Goal: Navigation & Orientation: Find specific page/section

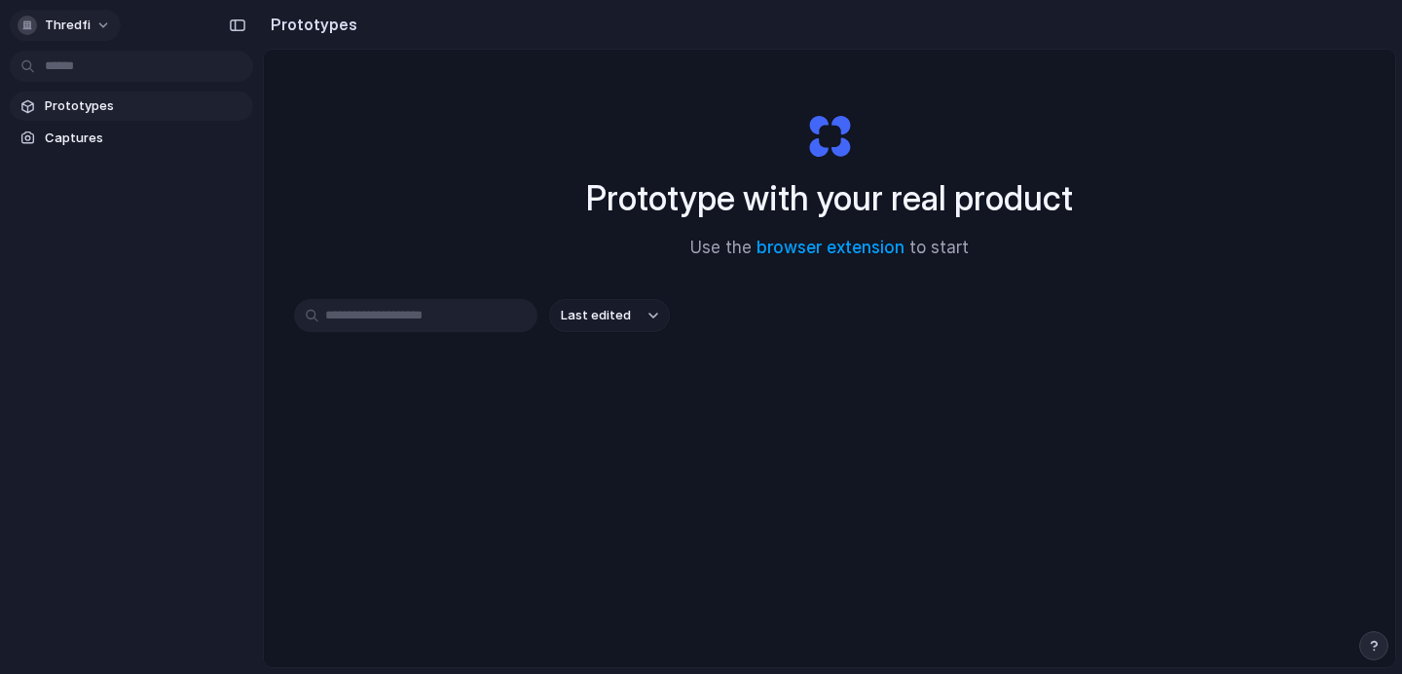
click at [103, 23] on button "thredfi" at bounding box center [65, 25] width 111 height 31
click at [161, 296] on div "Settings Invite members Change theme Sign out" at bounding box center [701, 337] width 1402 height 674
click at [67, 111] on span "Prototypes" at bounding box center [145, 105] width 201 height 19
click at [76, 145] on span "Captures" at bounding box center [145, 138] width 201 height 19
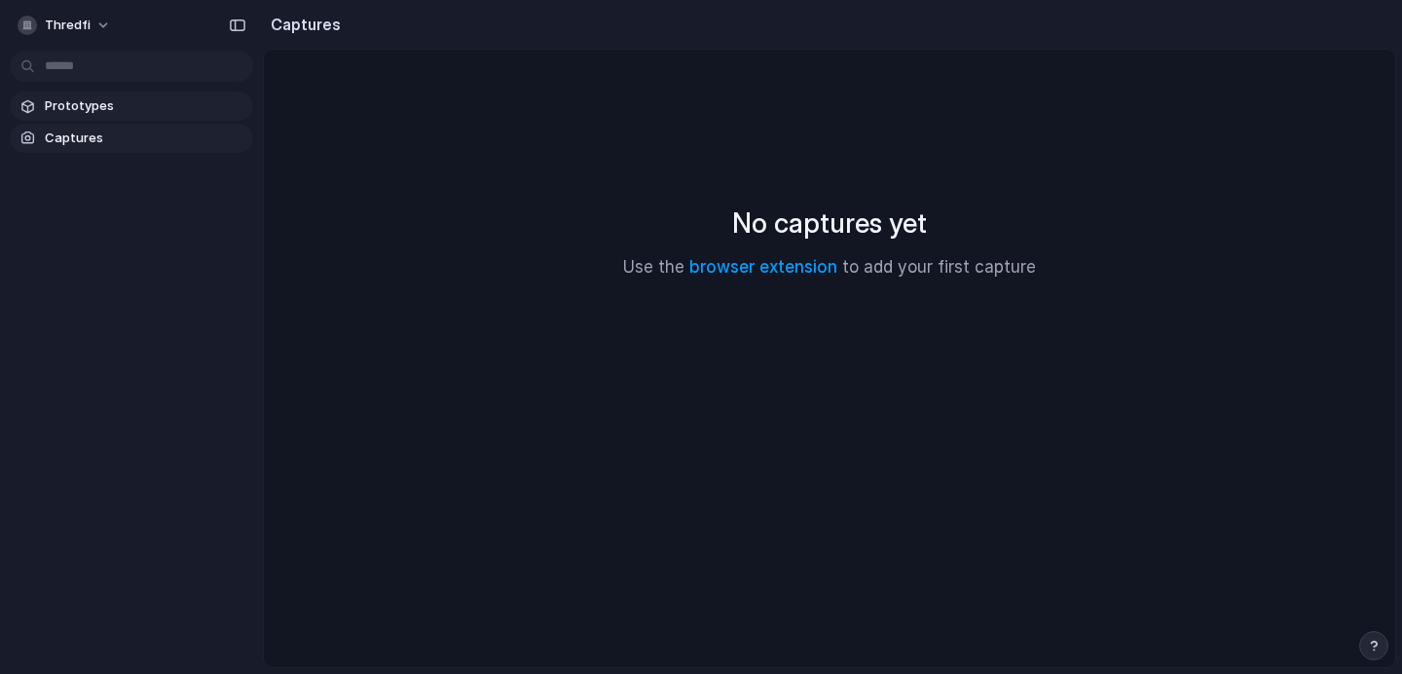
click at [100, 107] on span "Prototypes" at bounding box center [145, 105] width 201 height 19
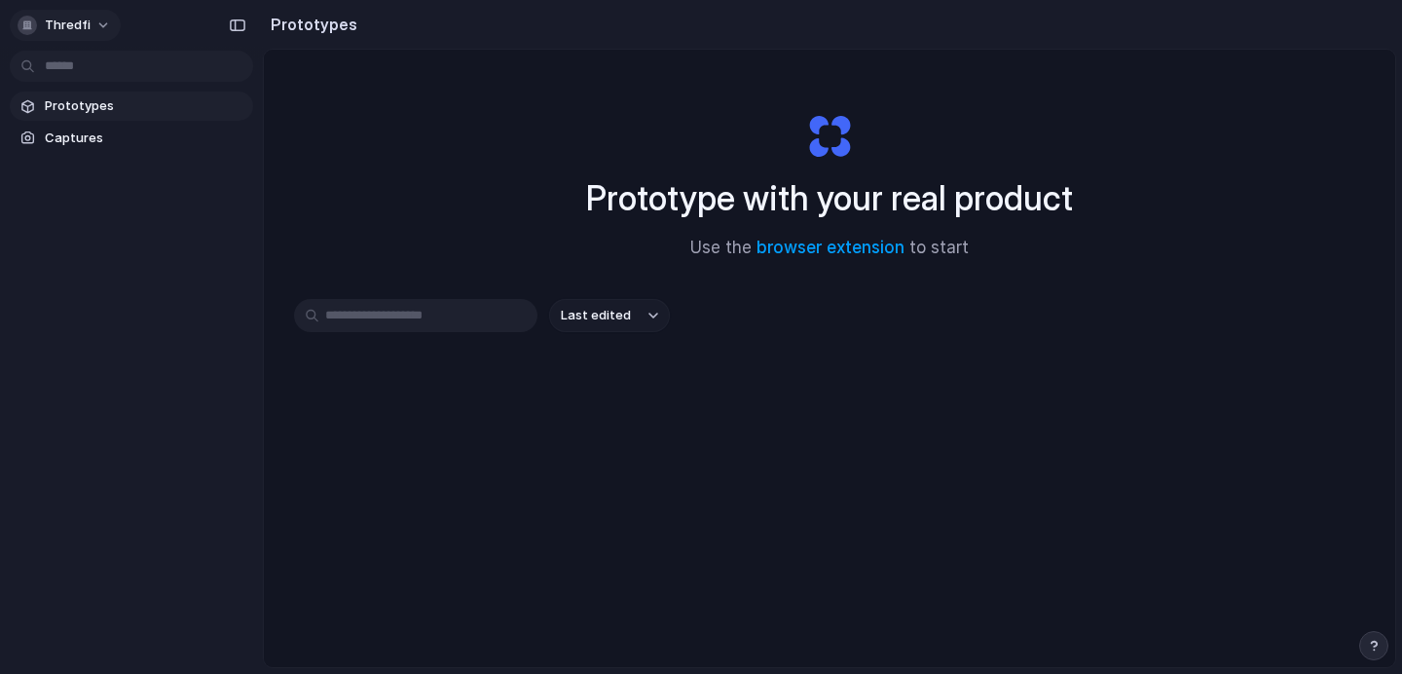
click at [93, 27] on button "thredfi" at bounding box center [65, 25] width 111 height 31
click at [106, 225] on div "Settings Invite members Change theme Sign out" at bounding box center [701, 337] width 1402 height 674
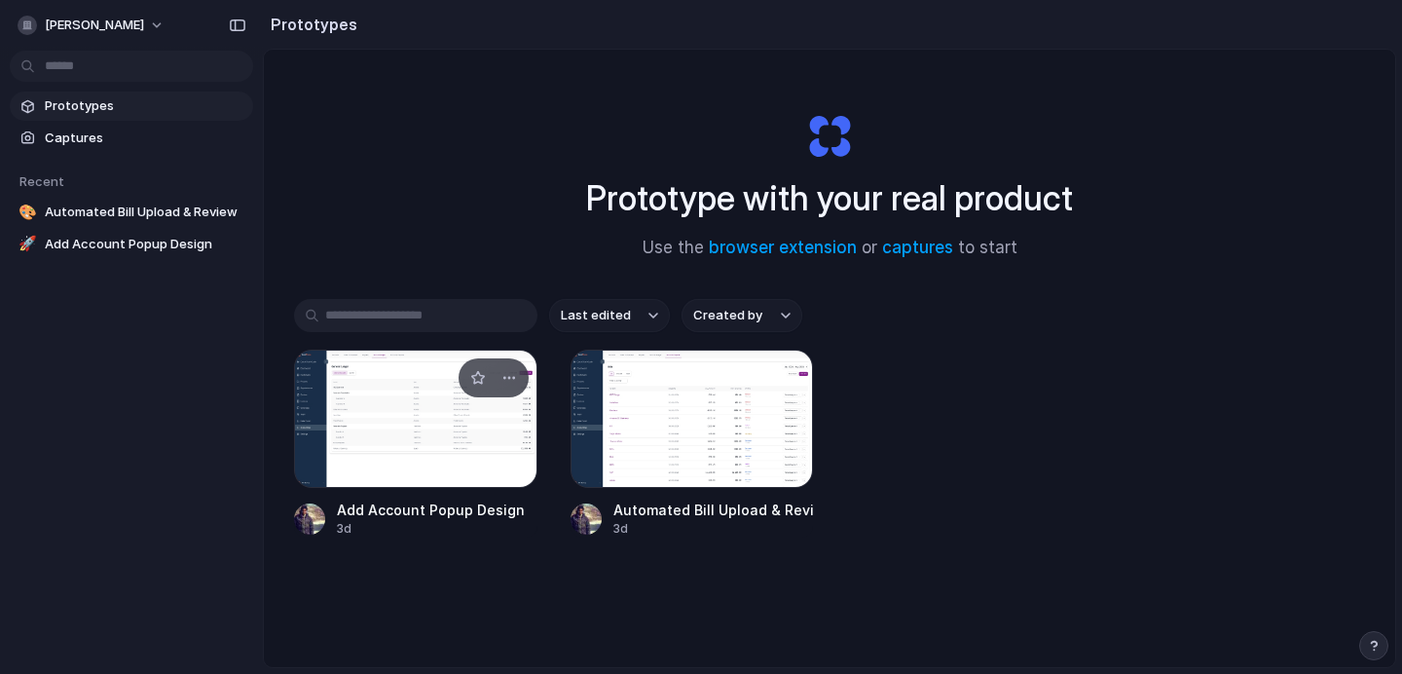
click at [431, 381] on div at bounding box center [415, 419] width 243 height 138
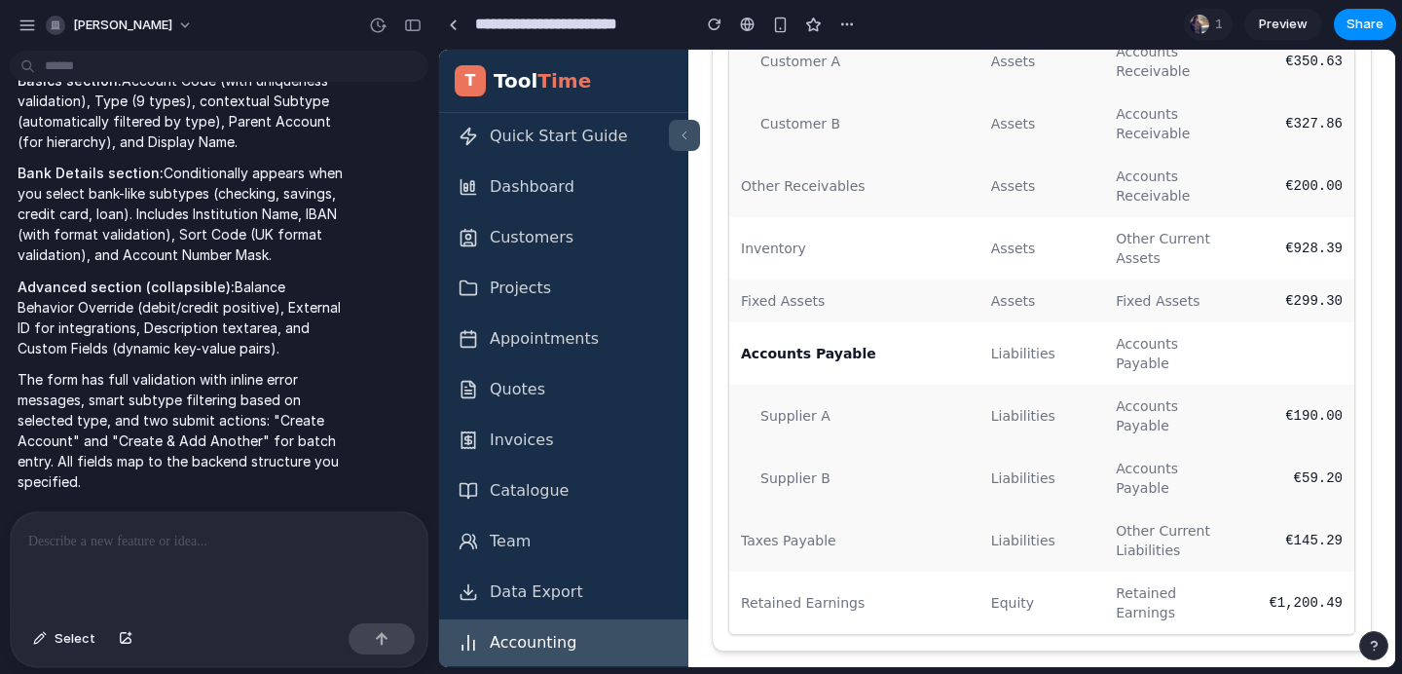
scroll to position [430, 0]
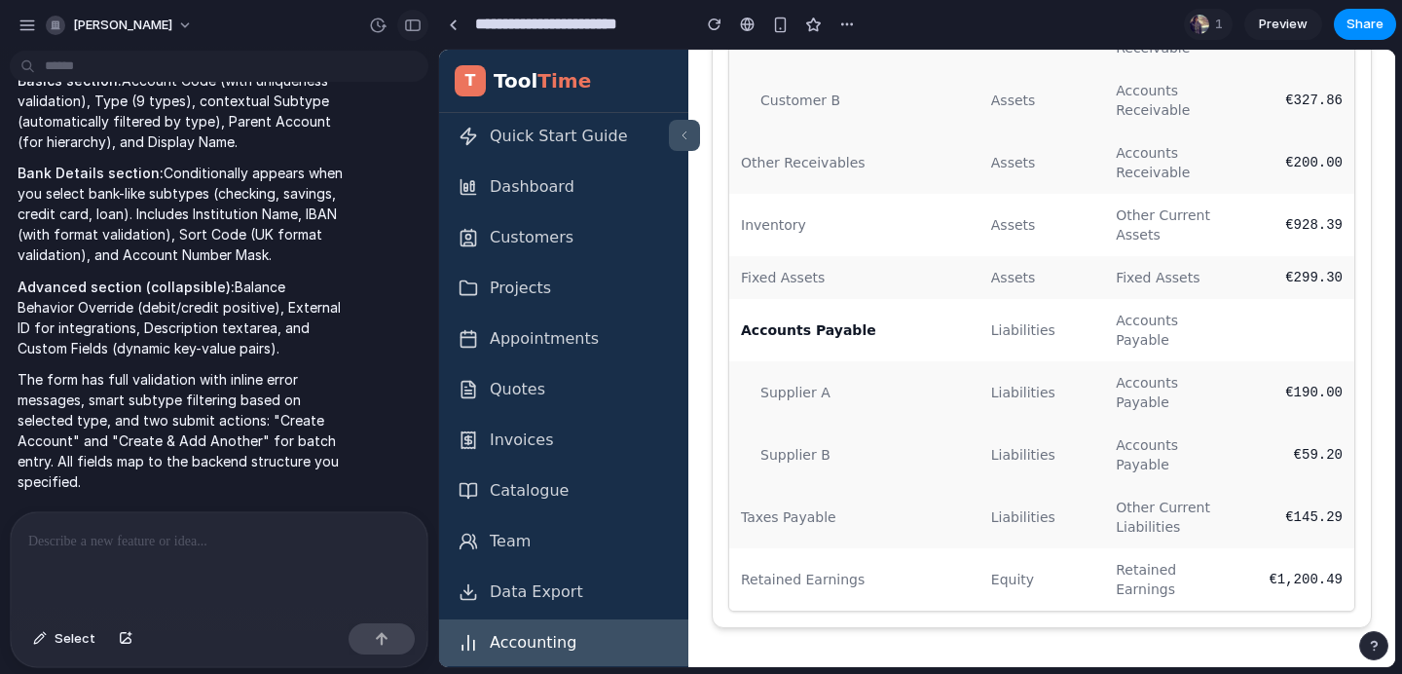
click at [403, 26] on button "button" at bounding box center [412, 25] width 31 height 31
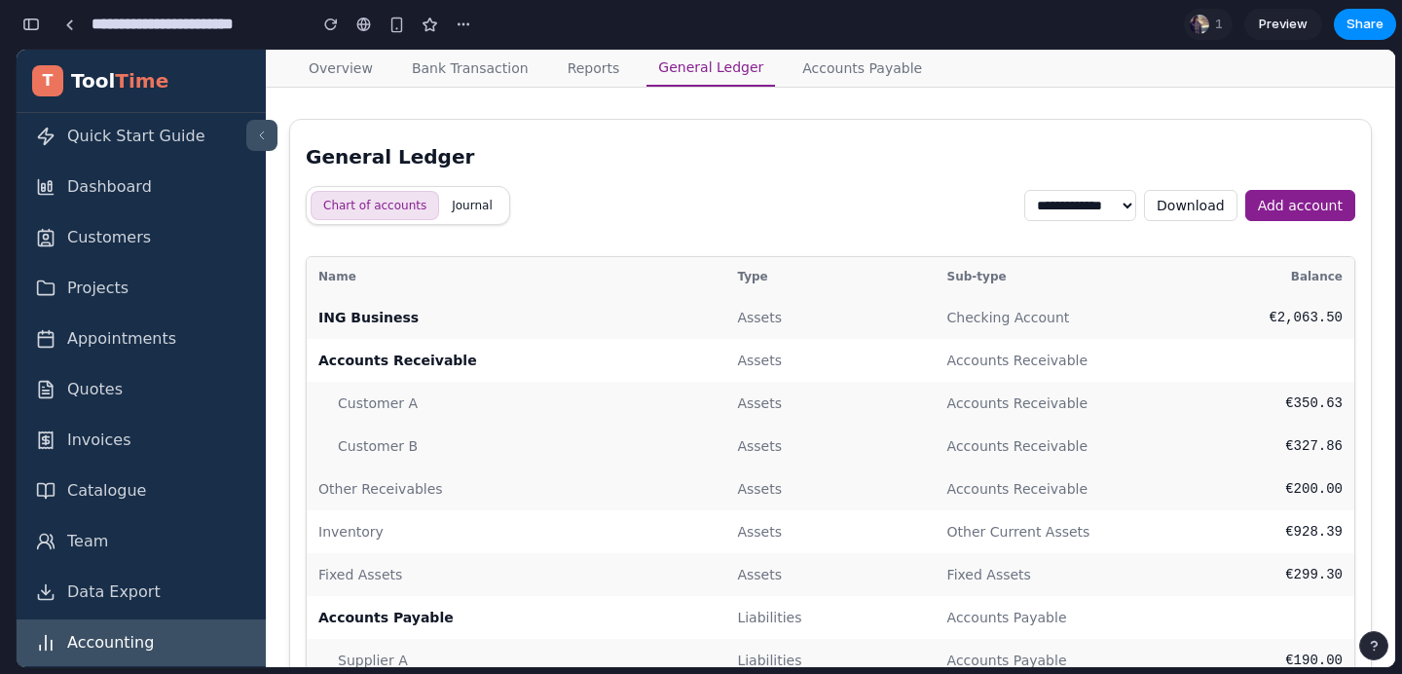
scroll to position [0, 0]
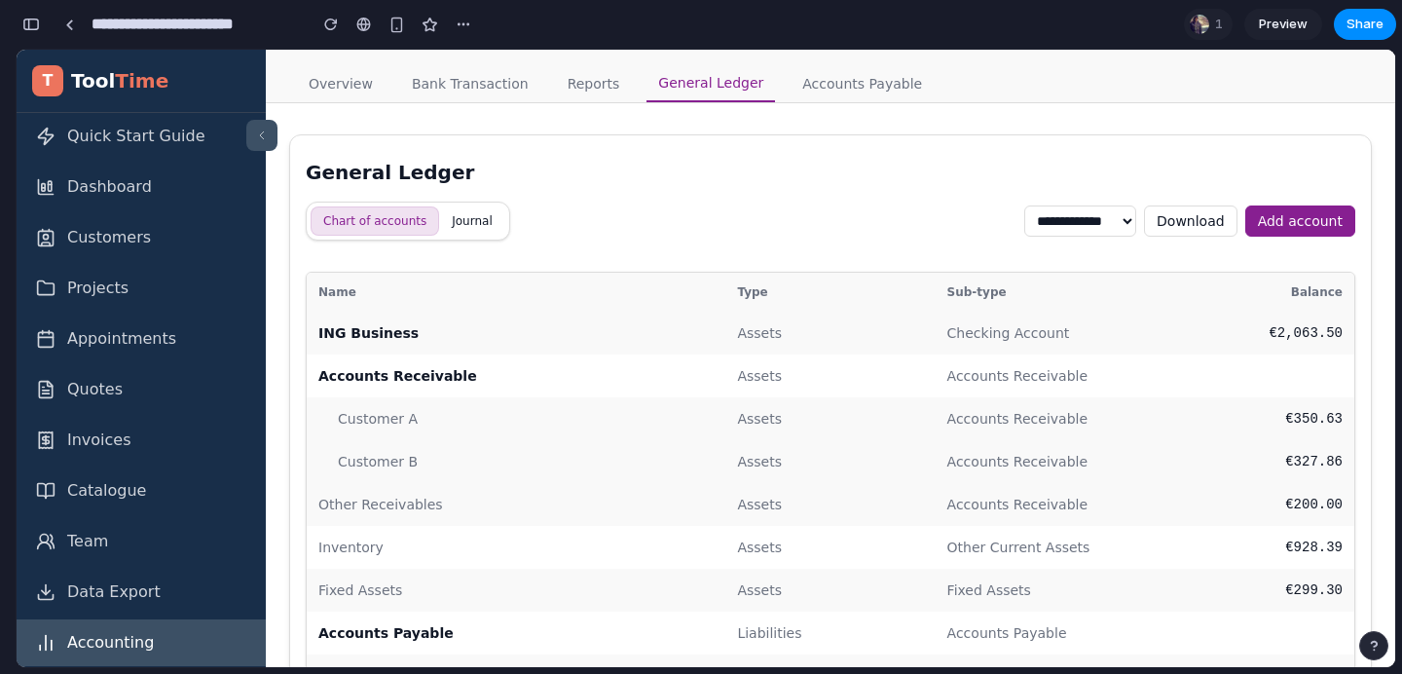
click at [580, 91] on link "Reports" at bounding box center [594, 84] width 76 height 38
click at [710, 82] on link "General Ledger" at bounding box center [711, 84] width 129 height 38
click at [855, 80] on link "Accounts Payable" at bounding box center [862, 84] width 143 height 38
